Goal: Share content

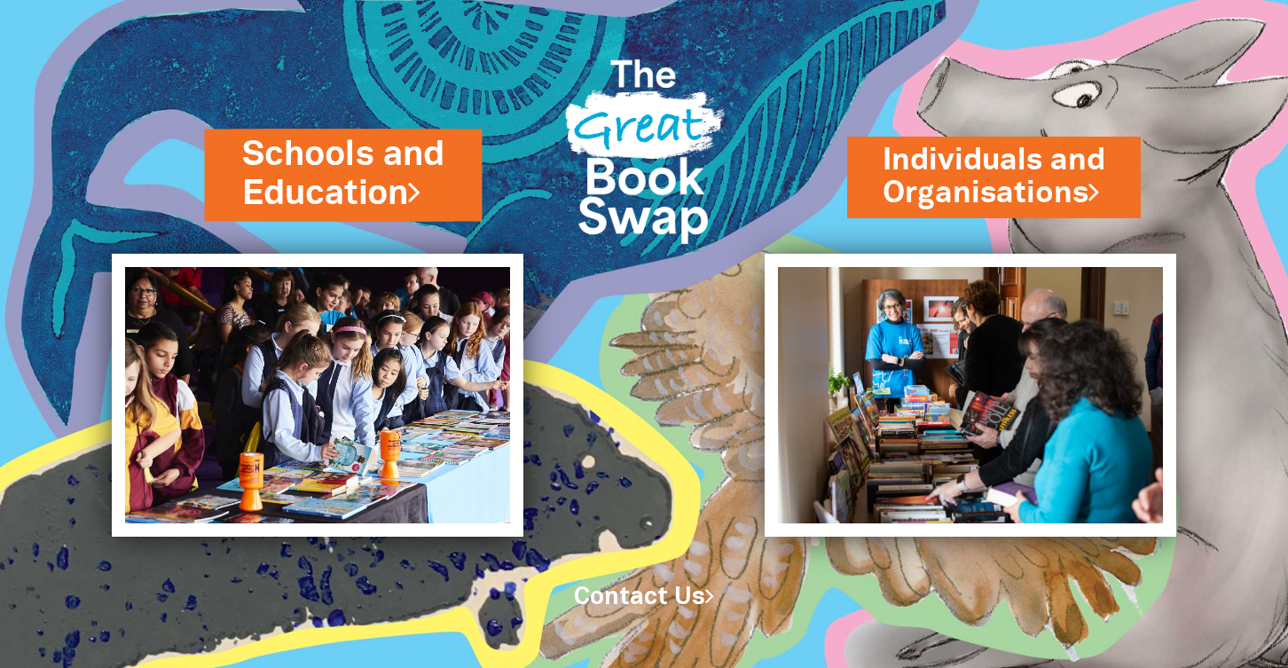
click at [334, 170] on link "Schools and Education" at bounding box center [342, 173] width 203 height 86
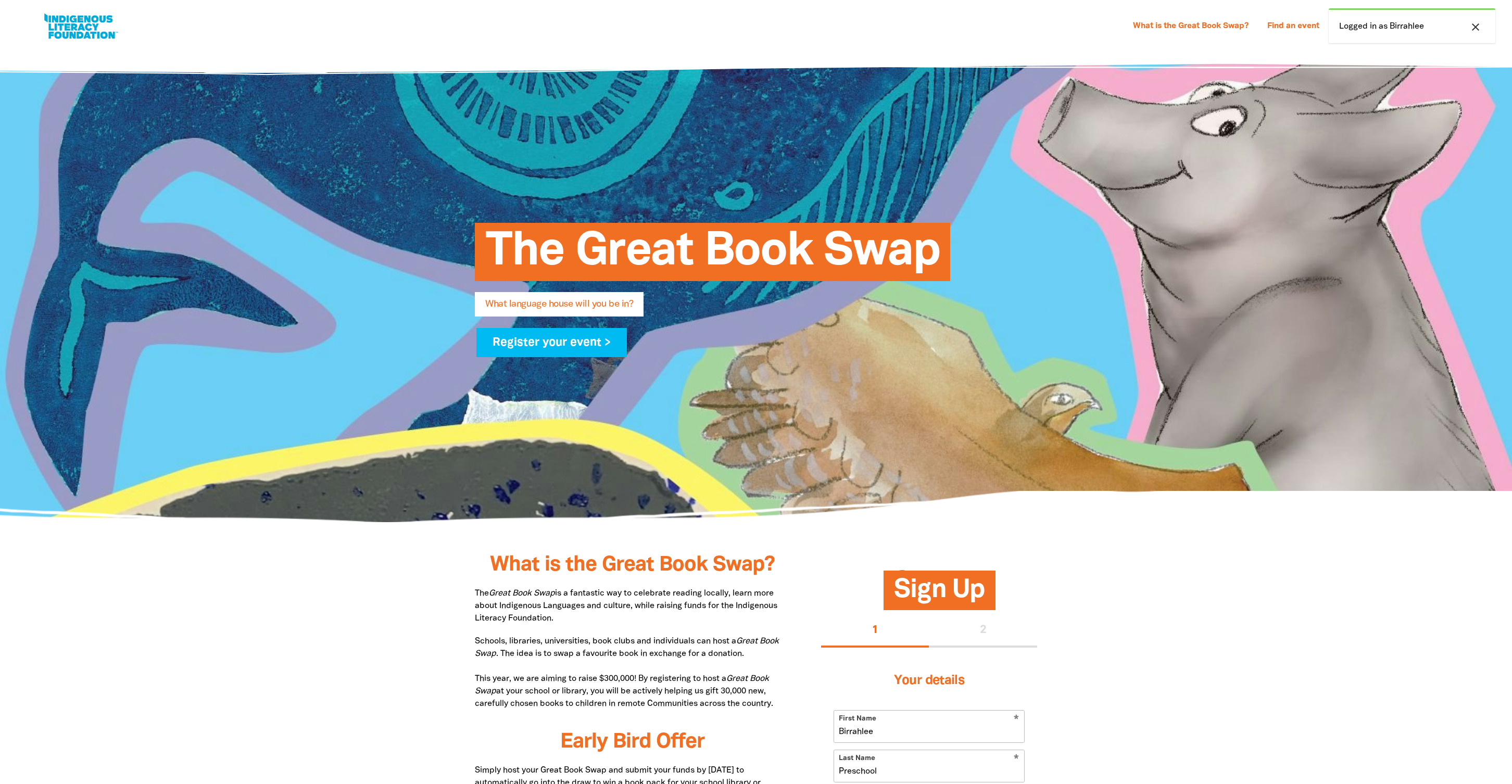
select select "early-learning"
click at [1477, 28] on icon "close" at bounding box center [1475, 26] width 12 height 12
click at [1427, 30] on div at bounding box center [1418, 26] width 25 height 25
click at [1425, 72] on link "Resources and Classroom Activities" at bounding box center [1423, 58] width 94 height 35
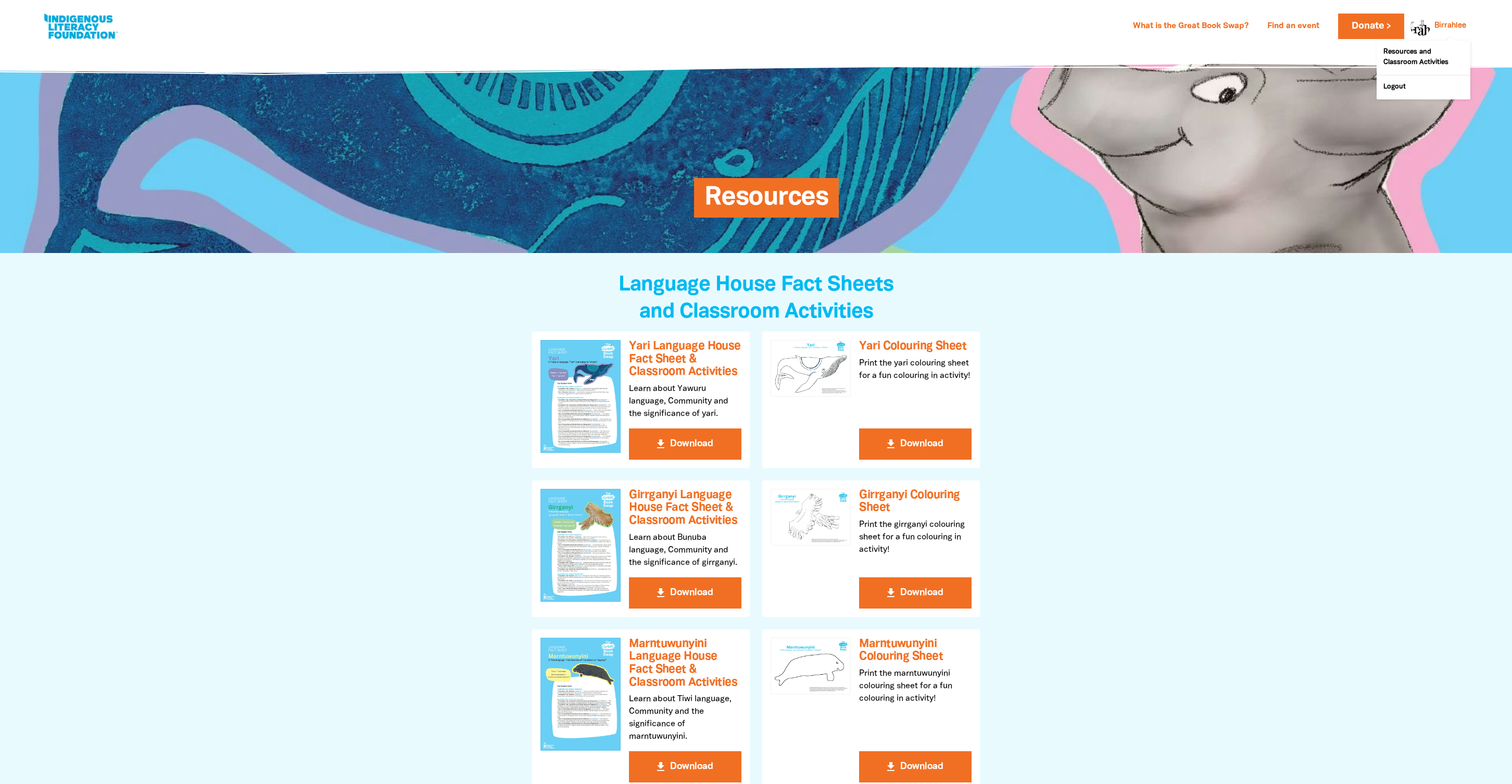
click at [1442, 26] on link "Birrahlee" at bounding box center [1450, 26] width 32 height 7
click at [1406, 58] on link "Resources and Classroom Activities" at bounding box center [1423, 58] width 94 height 35
click at [1436, 25] on link "Birrahlee" at bounding box center [1450, 26] width 32 height 7
click at [1378, 25] on link "Donate" at bounding box center [1371, 26] width 66 height 25
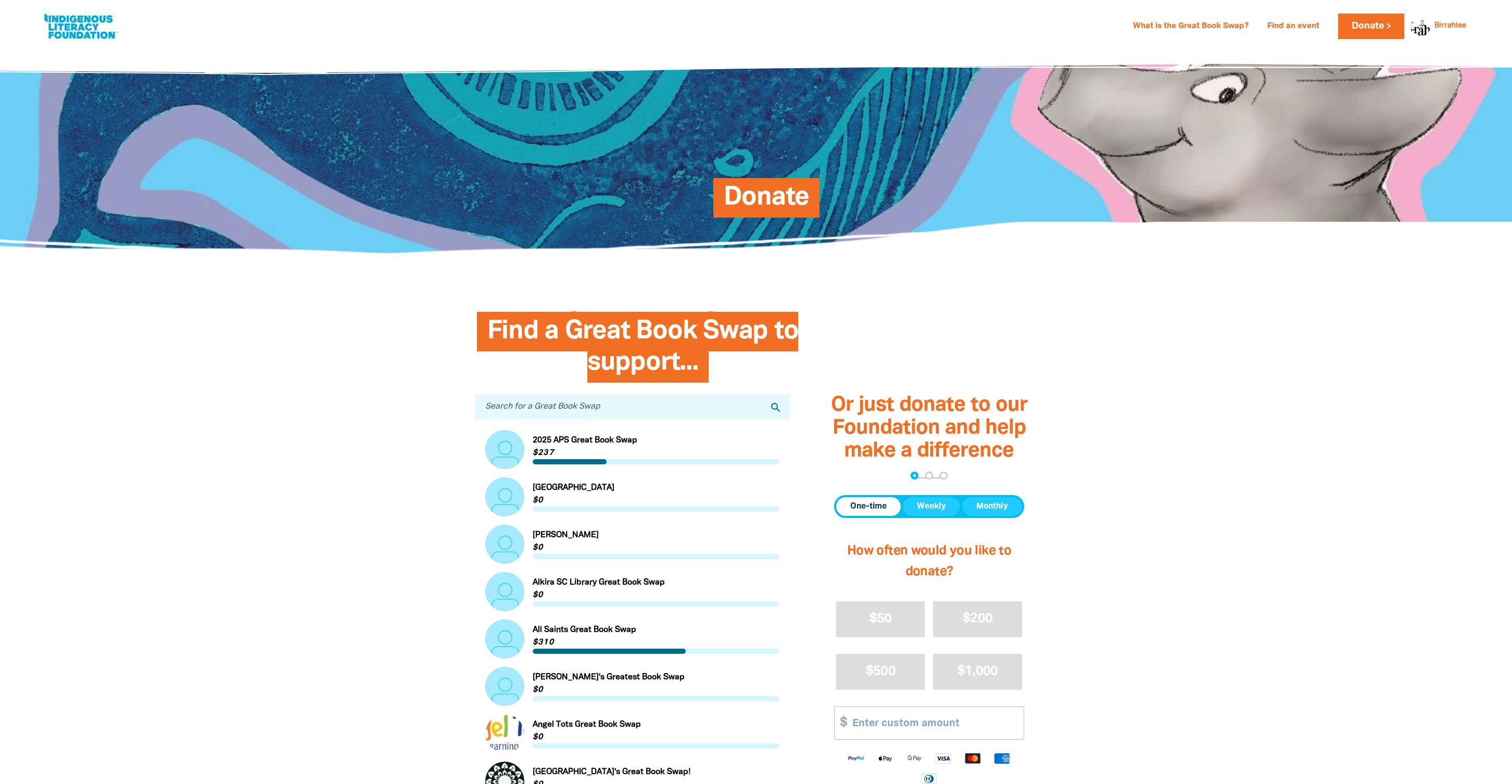
click at [69, 15] on link at bounding box center [80, 26] width 78 height 32
select select "early-learning"
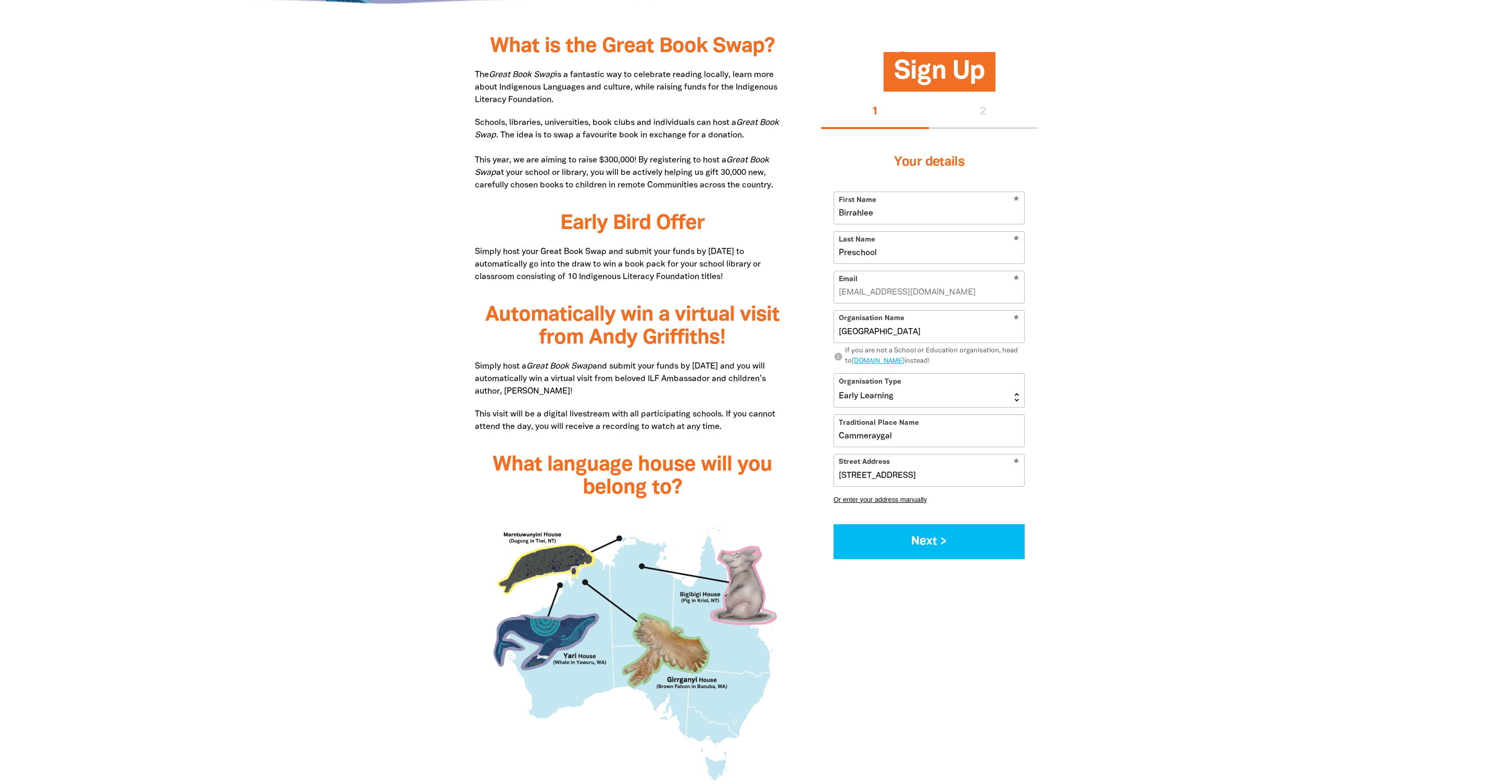
scroll to position [638, 0]
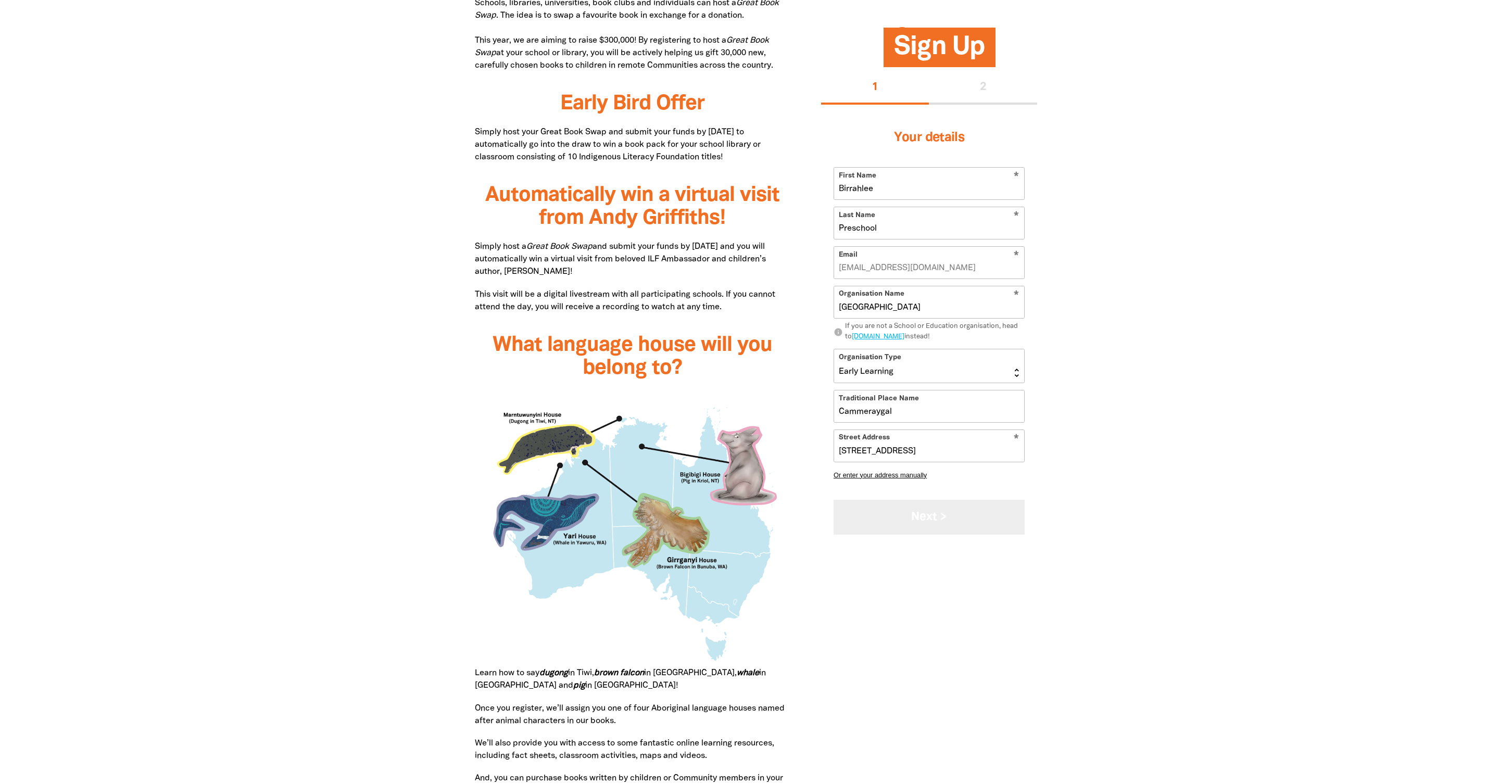
click at [947, 513] on button "Next >" at bounding box center [929, 516] width 191 height 35
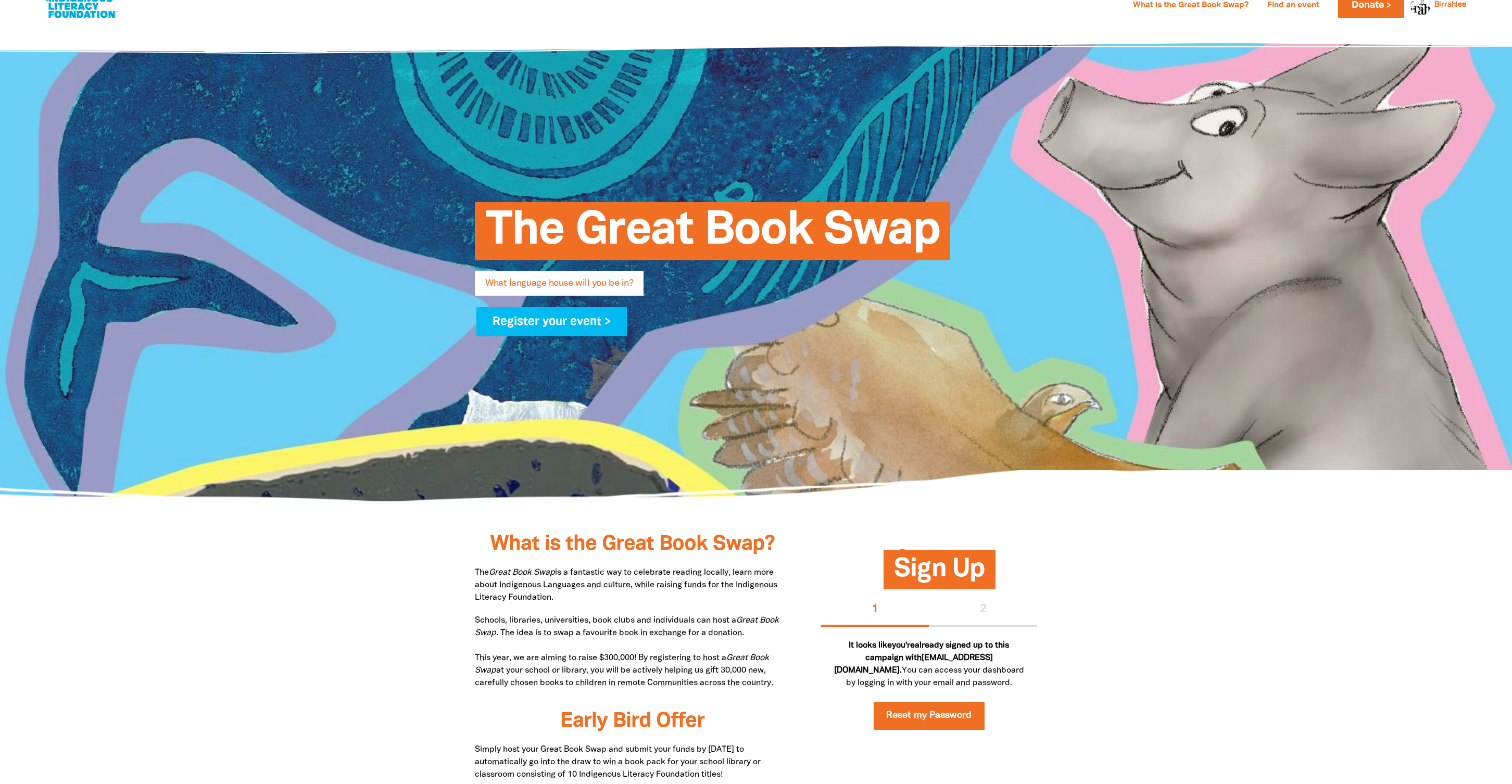
scroll to position [0, 0]
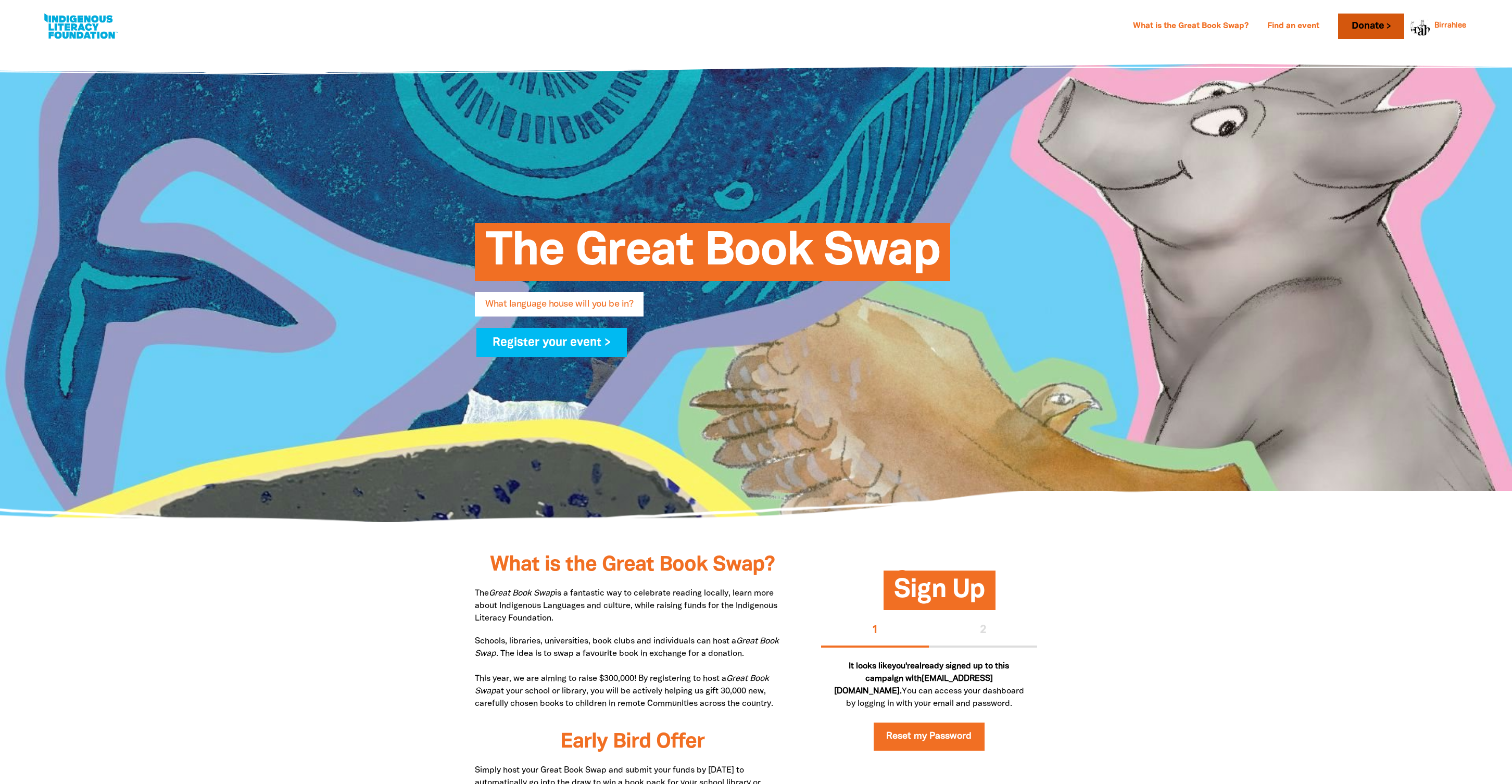
click at [1389, 27] on link "Donate" at bounding box center [1371, 26] width 66 height 25
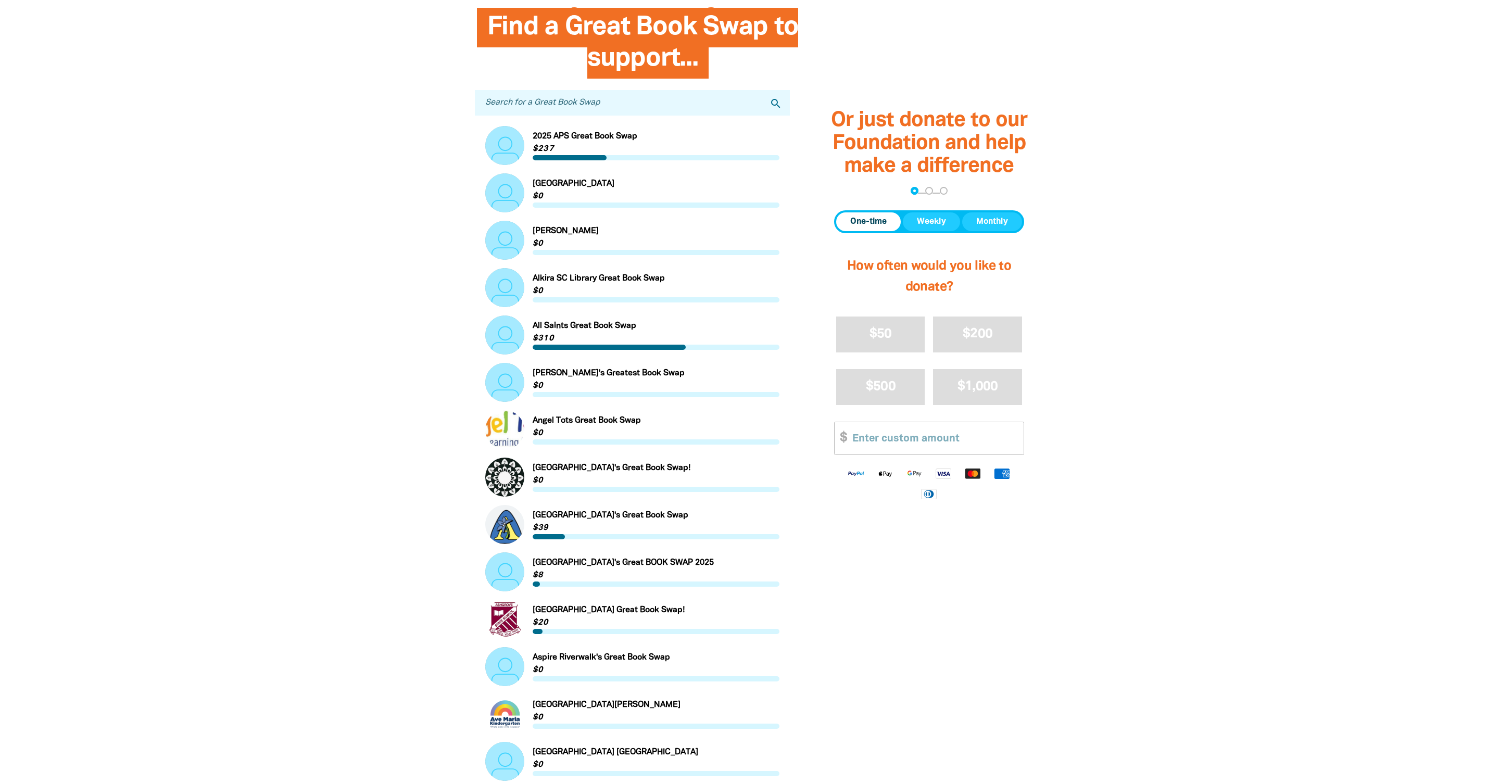
scroll to position [288, 0]
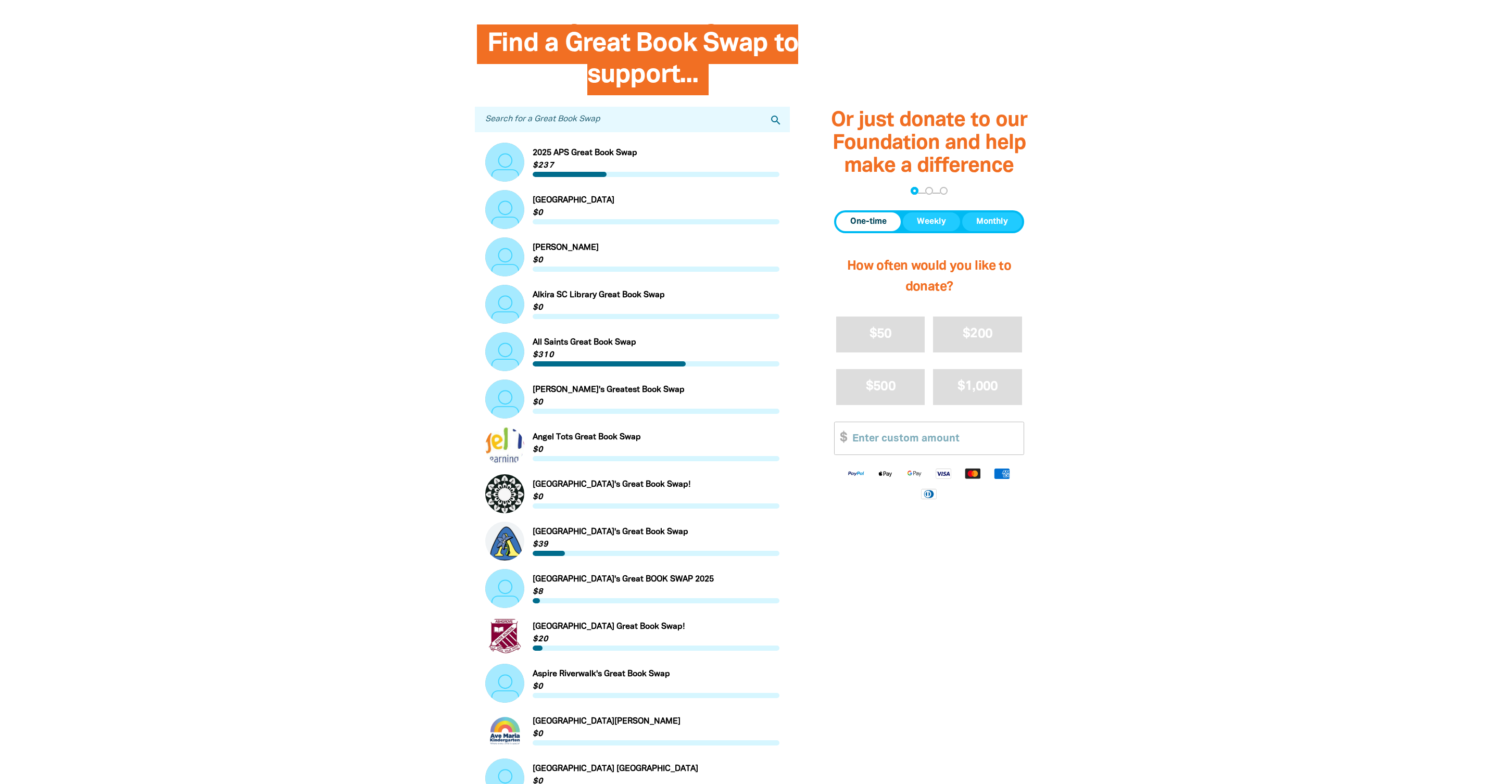
click at [598, 117] on input "Search for a Great Book Swap" at bounding box center [632, 119] width 315 height 25
type input "Birrahlee Preschool"
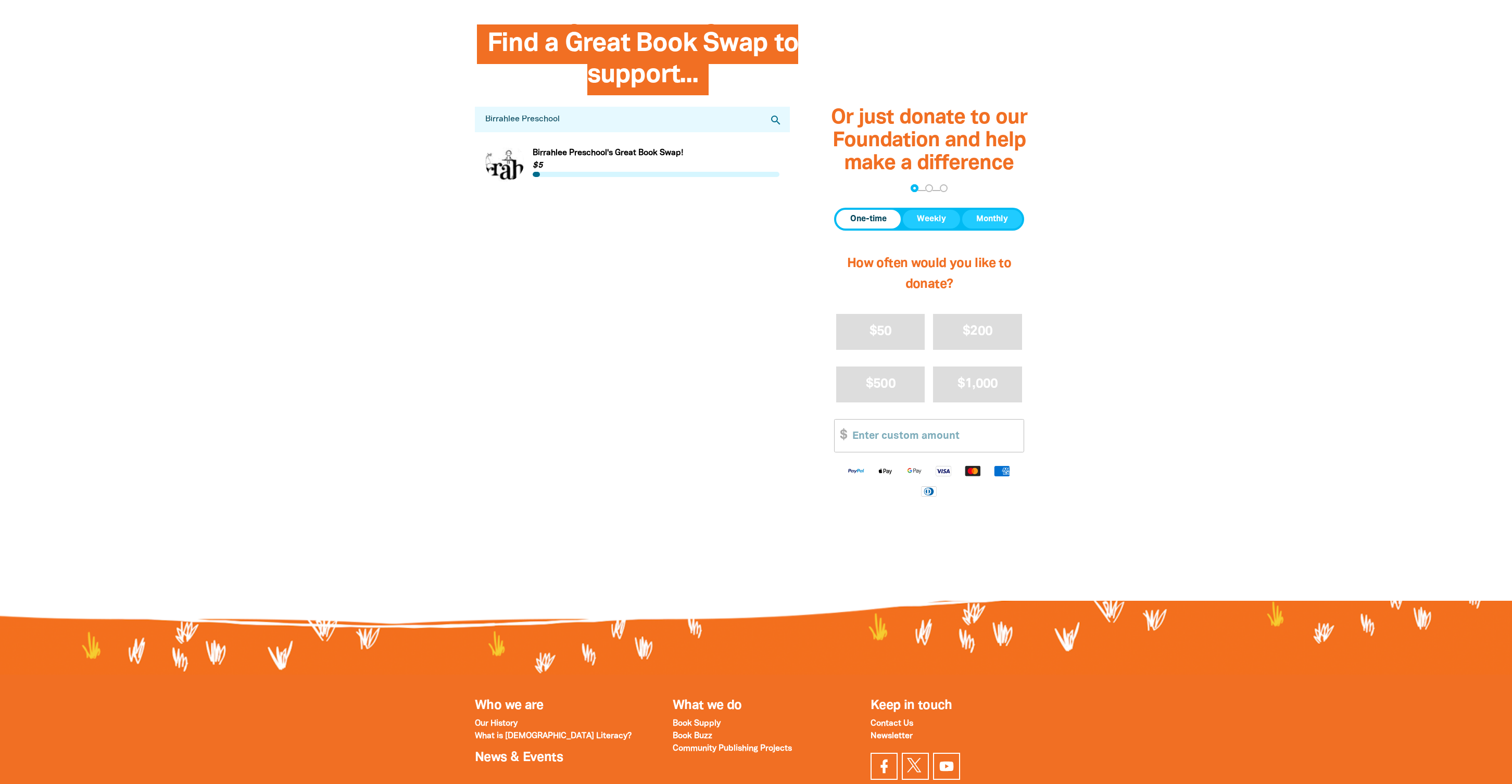
click at [570, 164] on link "Link to Birrahlee Preschool's Great Book Swap!" at bounding box center [632, 162] width 294 height 39
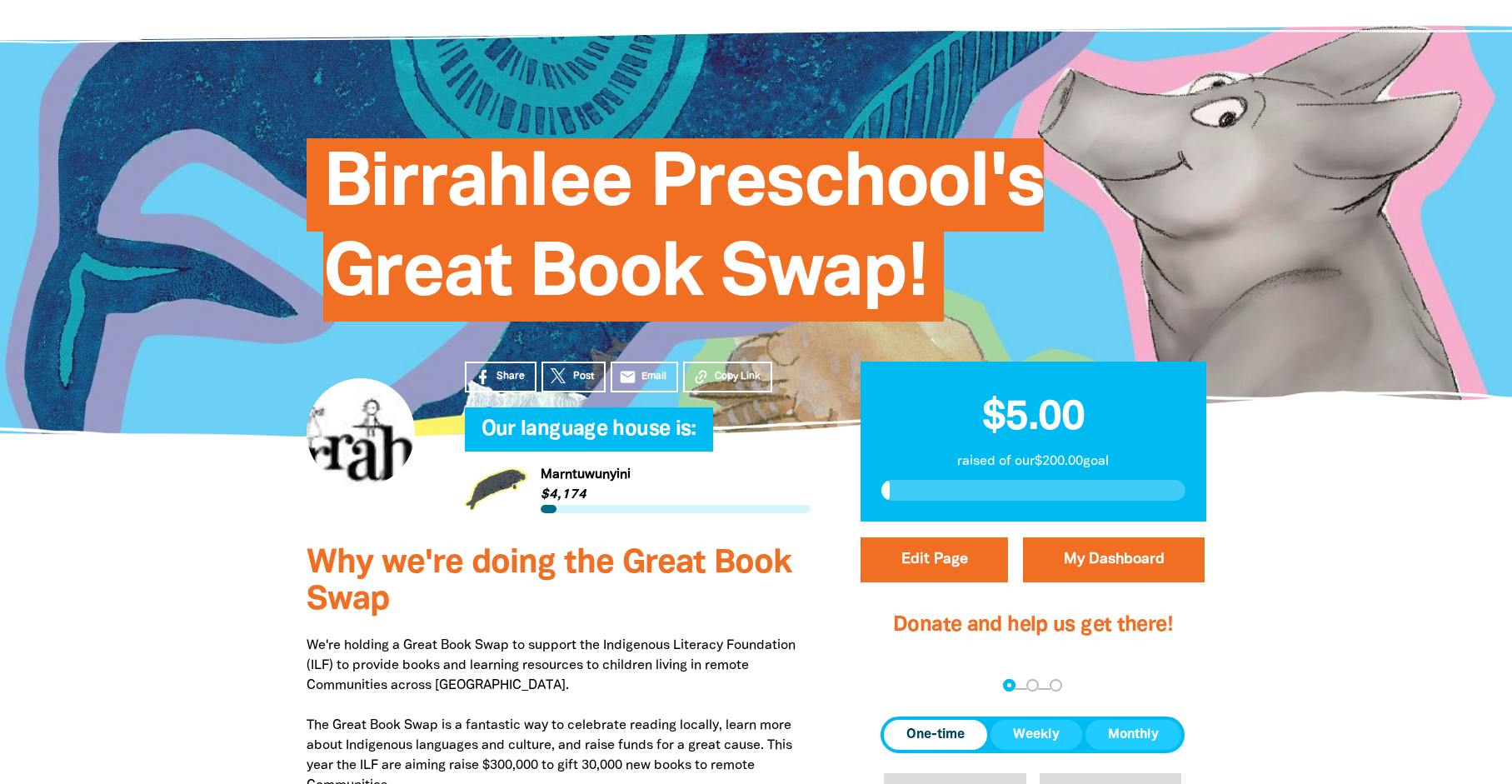
scroll to position [87, 0]
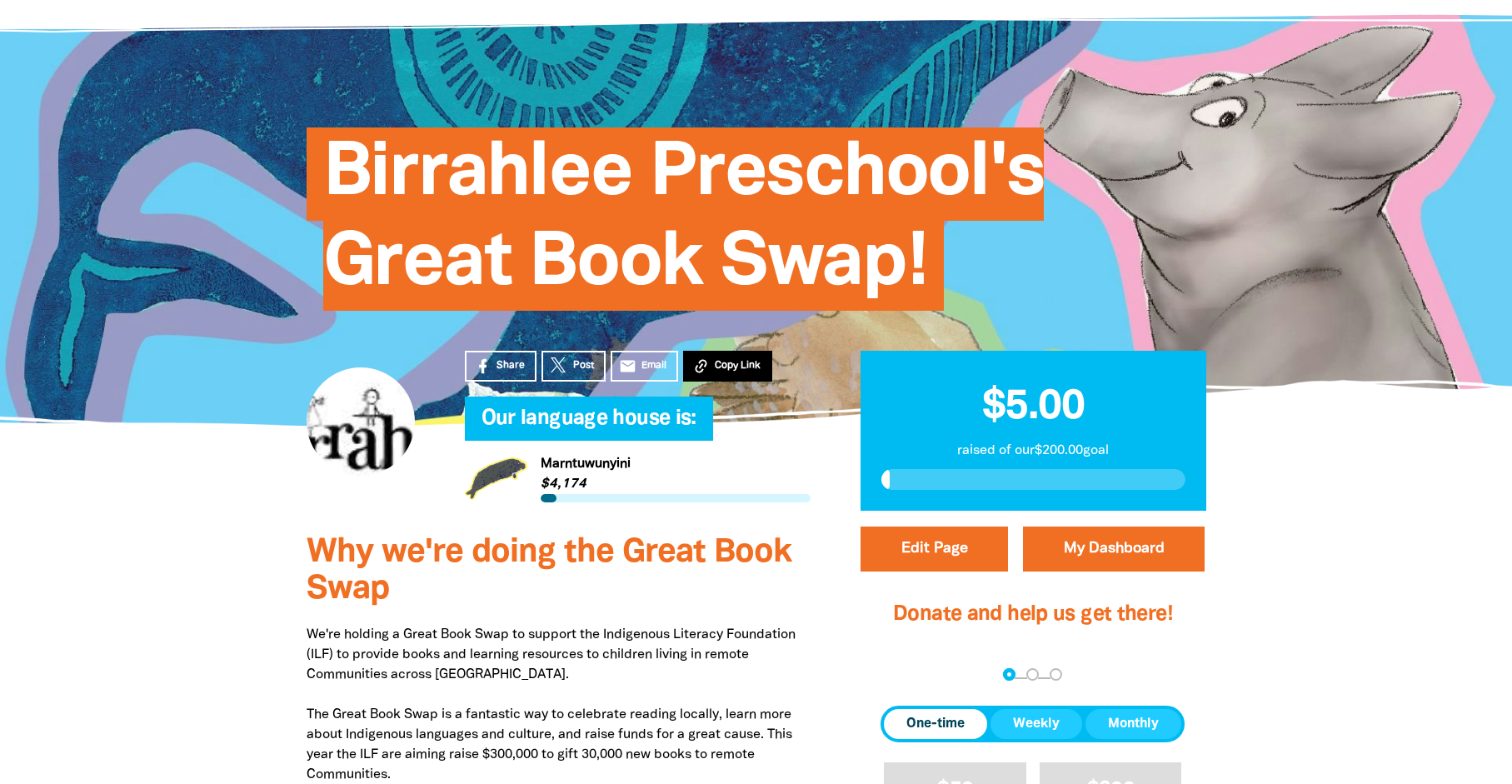
click at [727, 365] on span "Copy Link" at bounding box center [737, 365] width 46 height 15
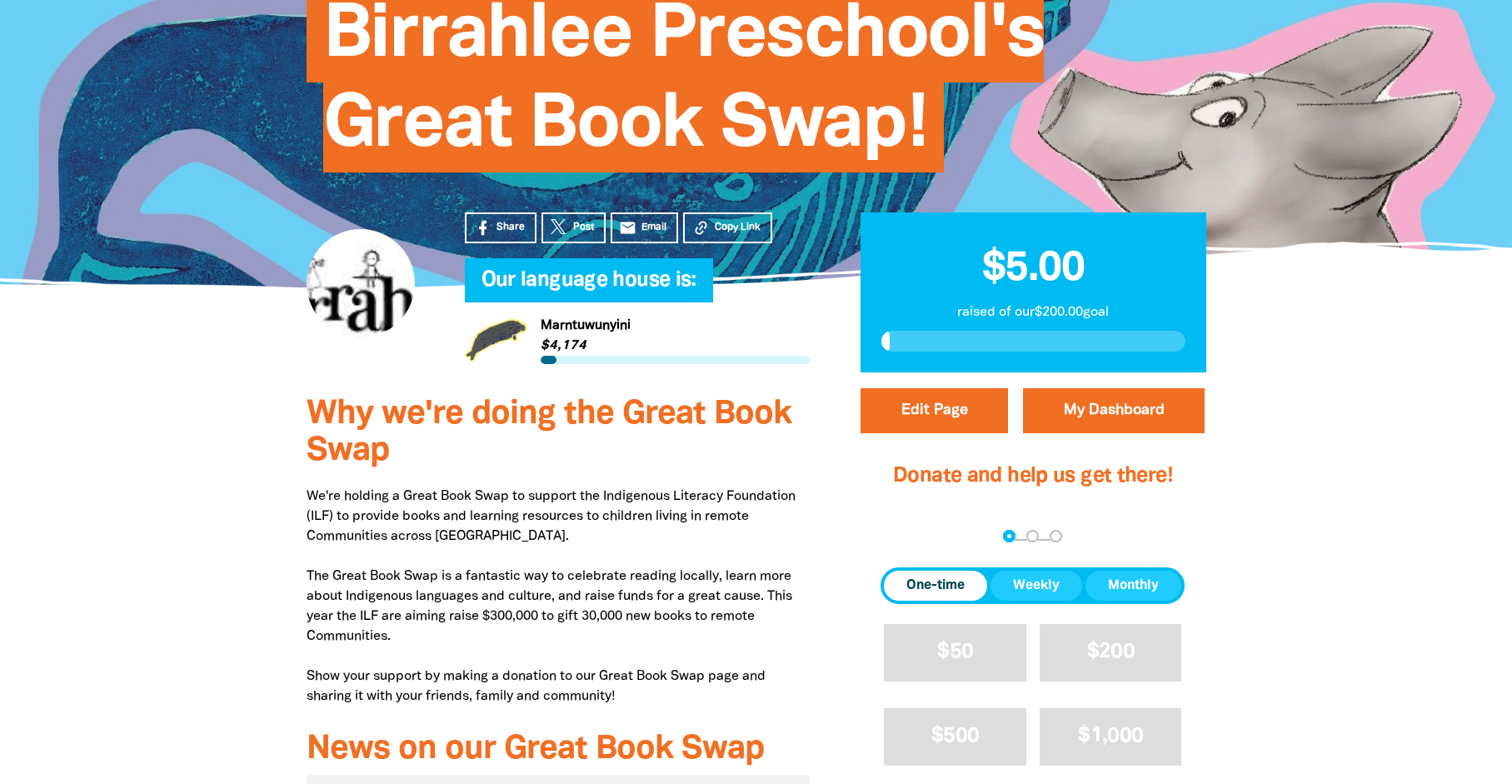
scroll to position [61, 0]
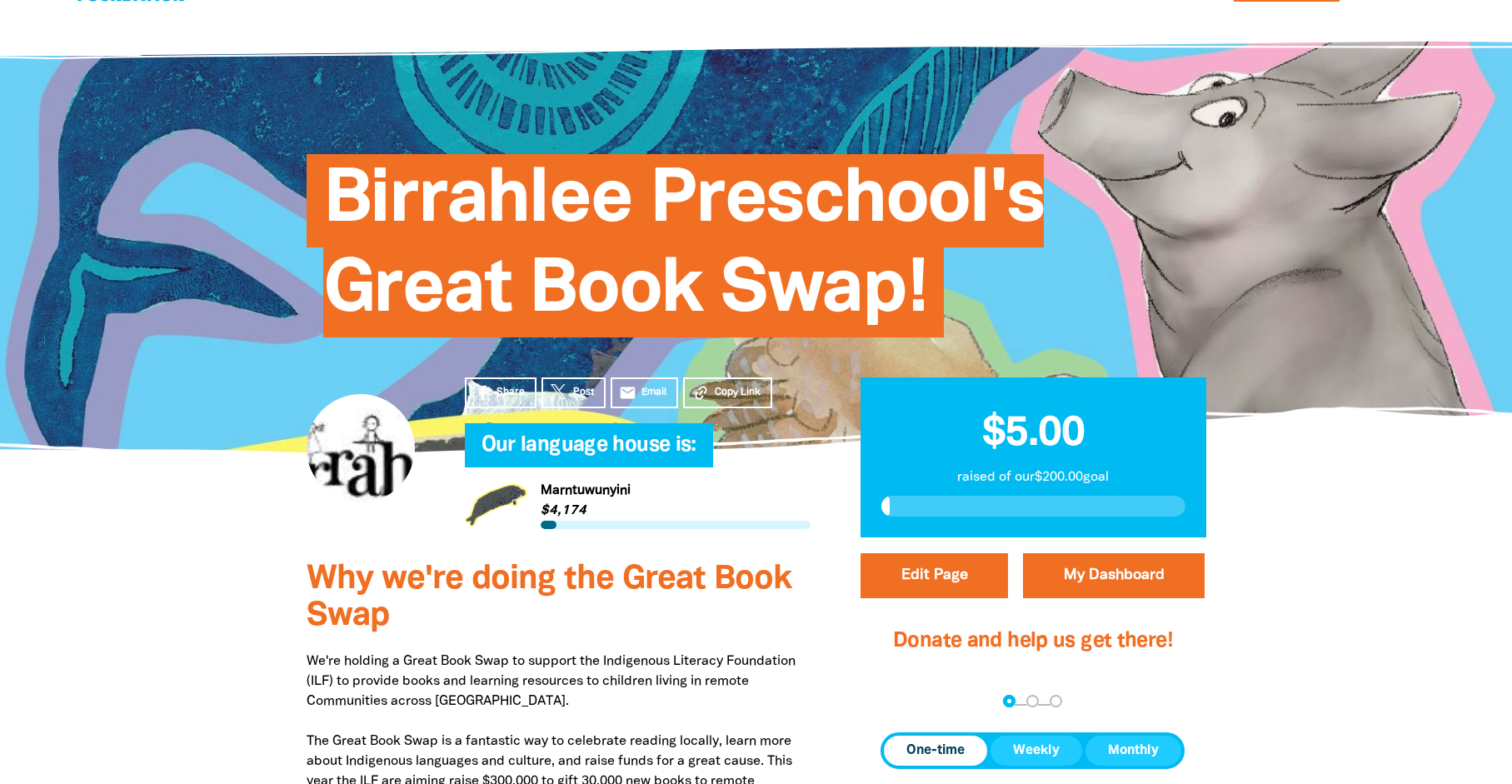
click at [337, 180] on span "Birrahlee Preschool's Great Book Swap!" at bounding box center [684, 252] width 721 height 171
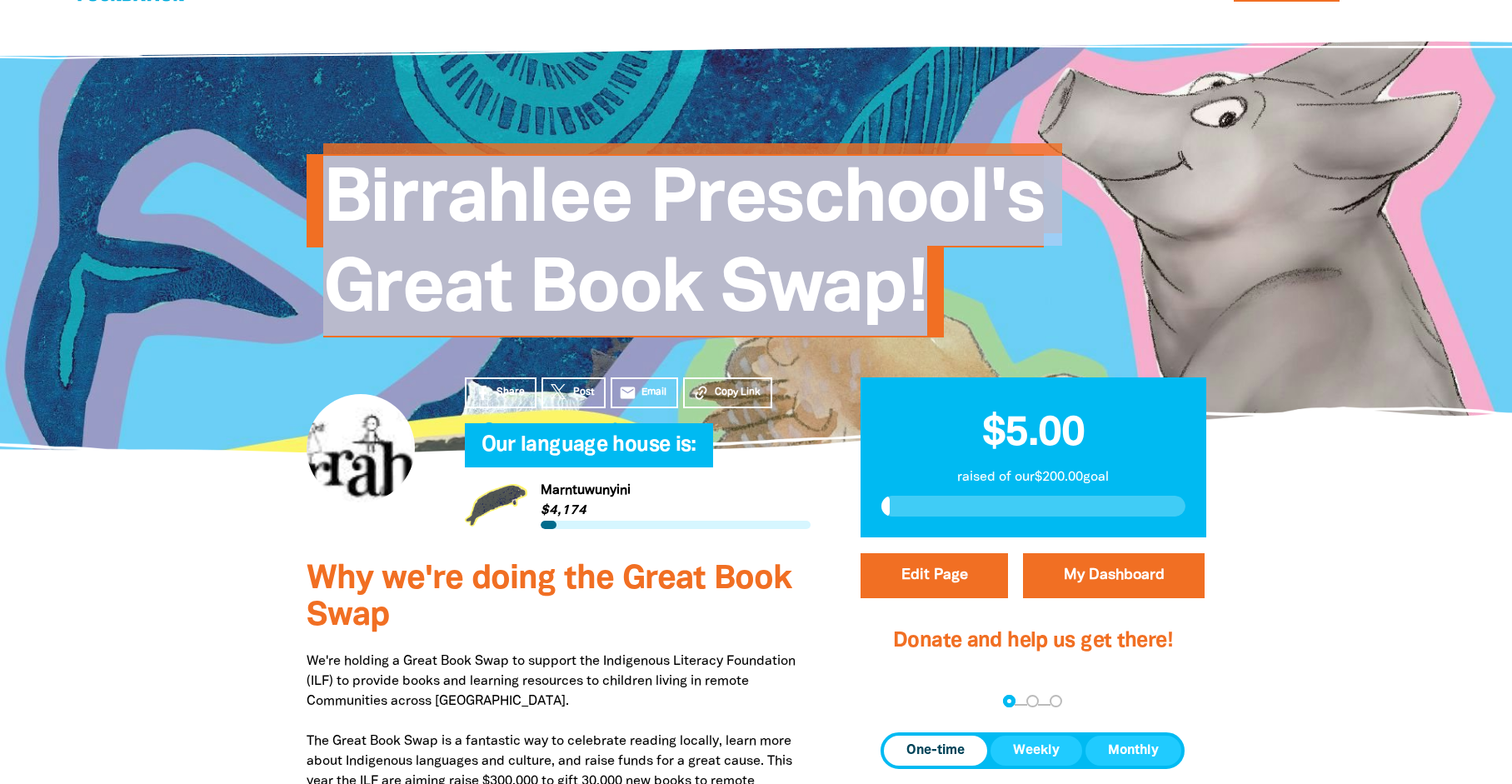
copy div "Birrahlee Preschool's Great Book Swap! We are part of Link to Marntuwunyini Mar…"
drag, startPoint x: 337, startPoint y: 180, endPoint x: 928, endPoint y: 307, distance: 604.5
click at [928, 307] on h1 "Birrahlee Preschool's Great Book Swap!" at bounding box center [773, 246] width 900 height 180
